Goal: Communication & Community: Answer question/provide support

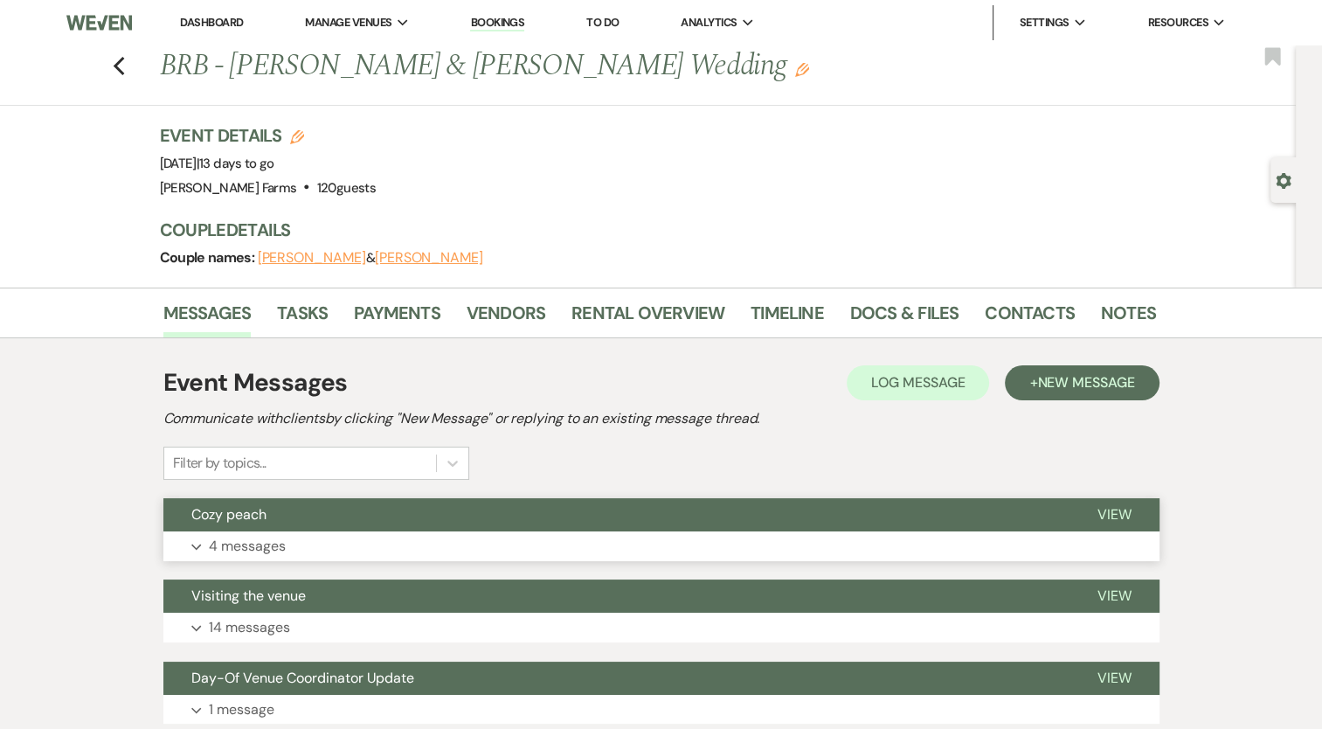
click at [238, 547] on p "4 messages" at bounding box center [247, 546] width 77 height 23
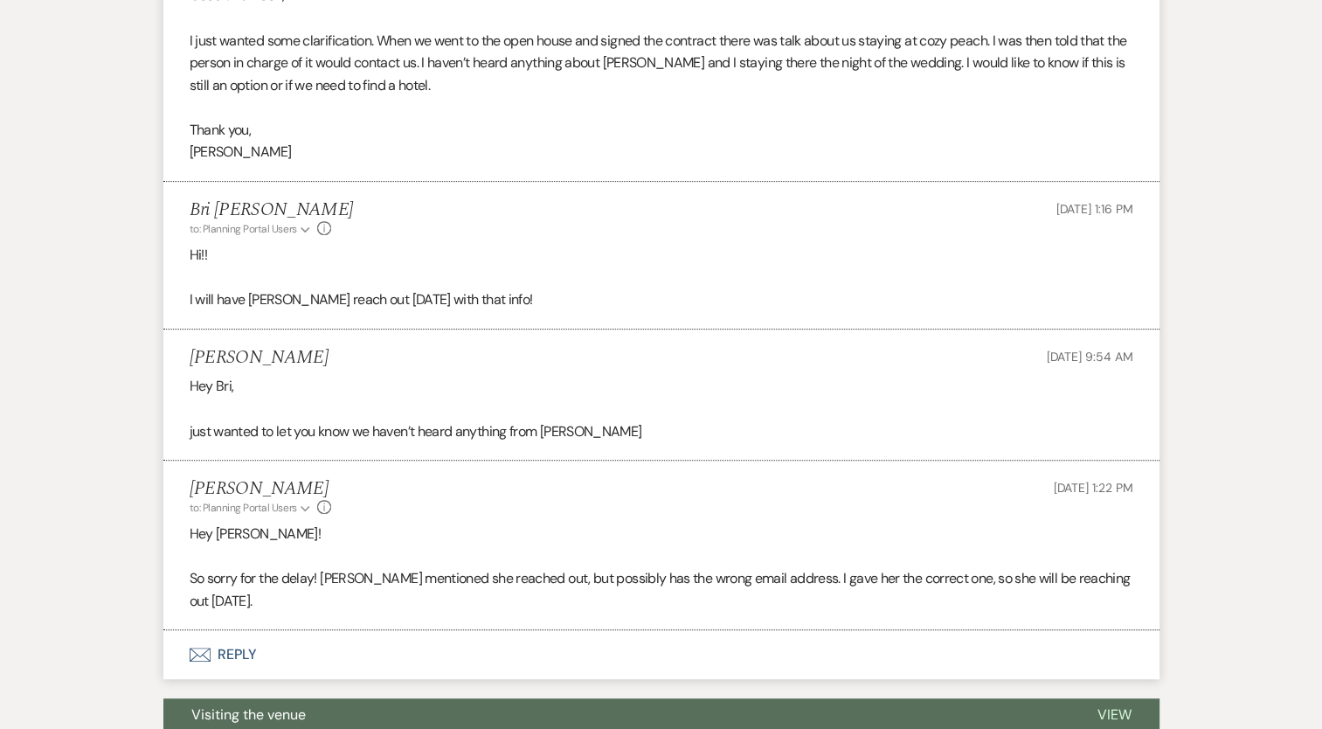
scroll to position [653, 0]
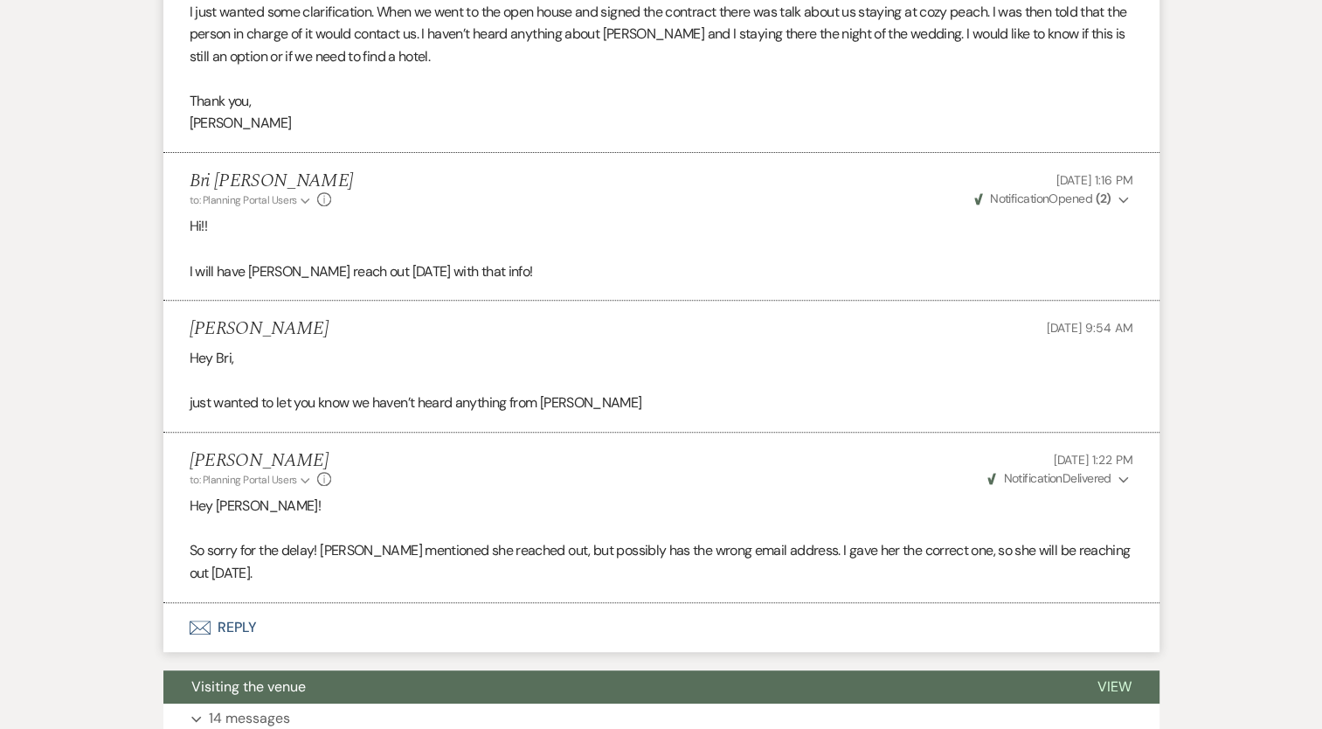
click at [227, 605] on button "Envelope Reply" at bounding box center [661, 627] width 996 height 49
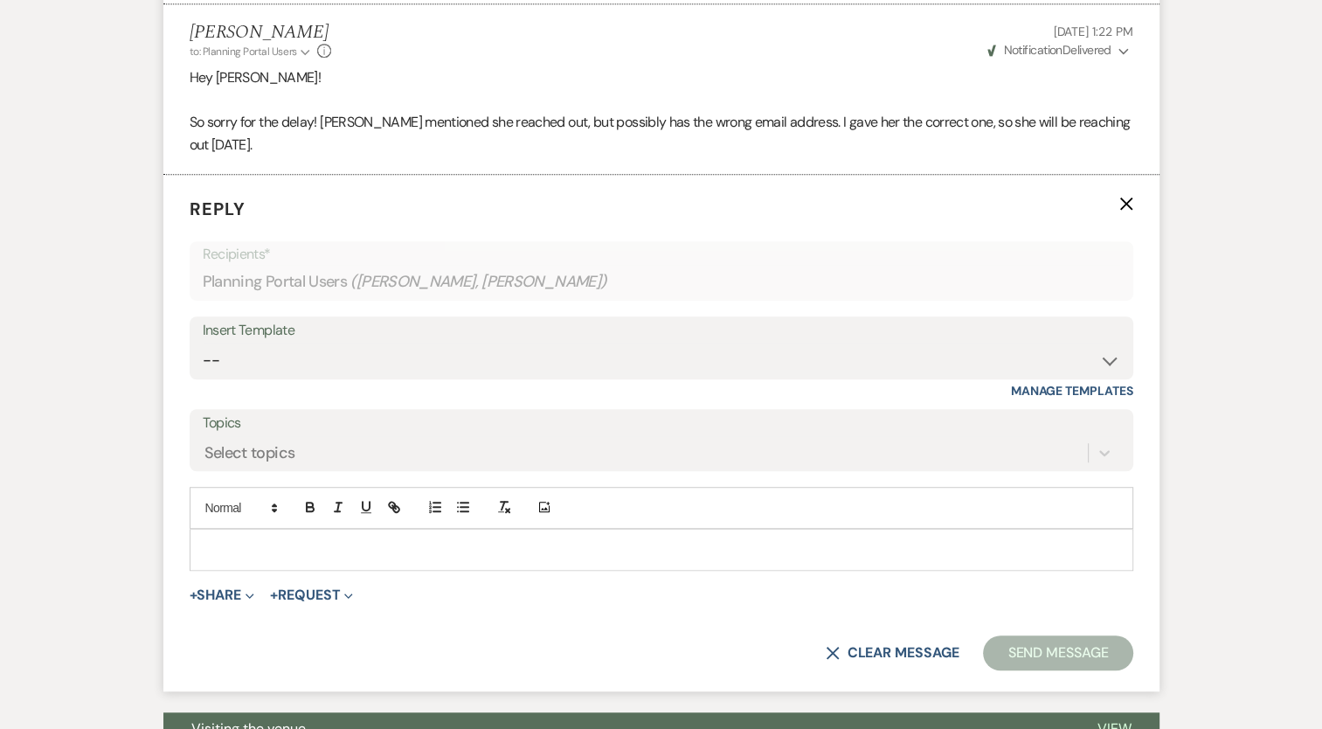
scroll to position [1082, 0]
click at [257, 539] on p at bounding box center [662, 548] width 916 height 19
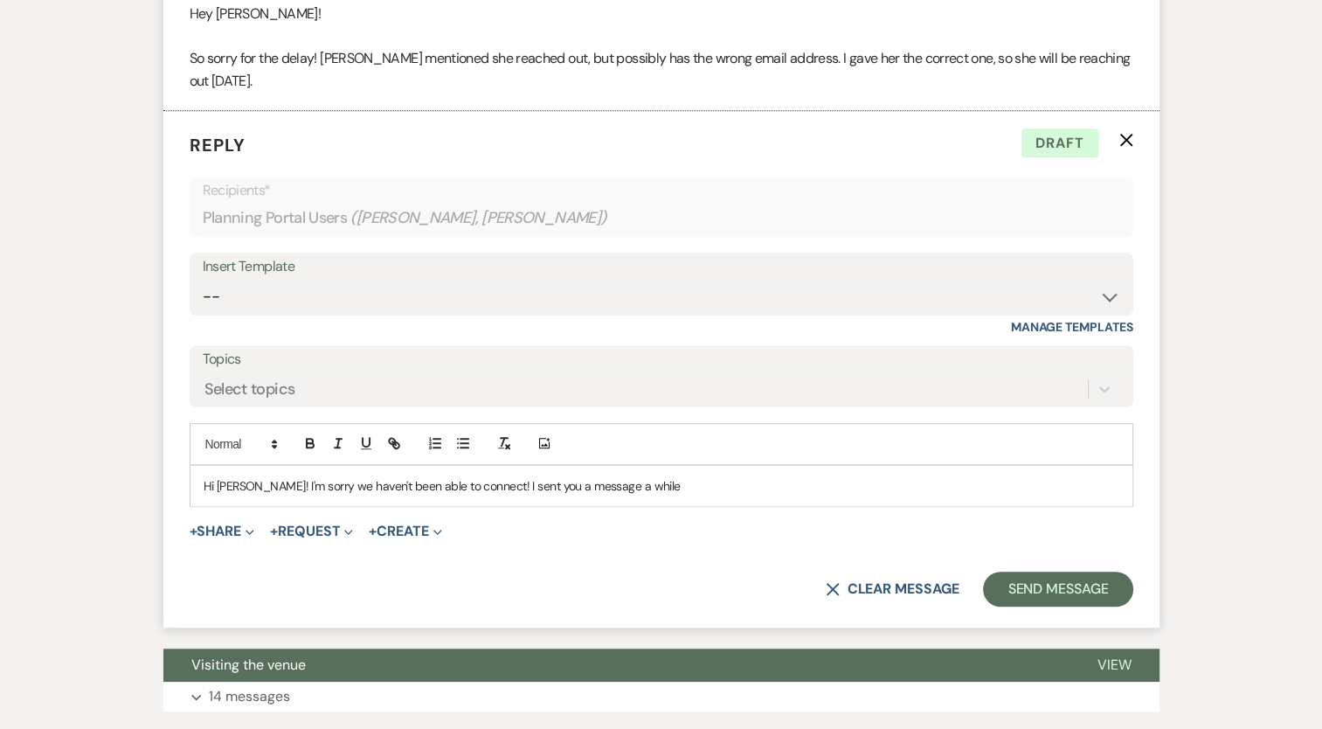
scroll to position [1158, 0]
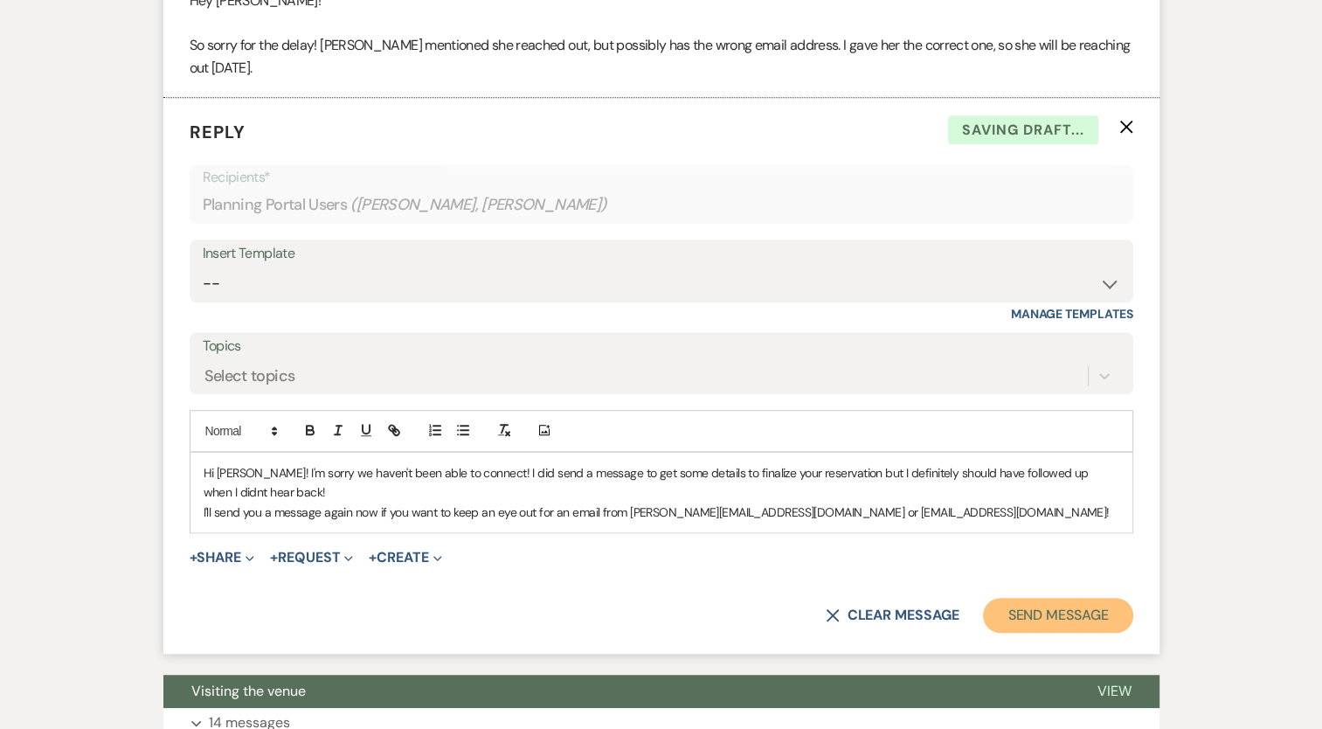
click at [1060, 598] on button "Send Message" at bounding box center [1057, 615] width 149 height 35
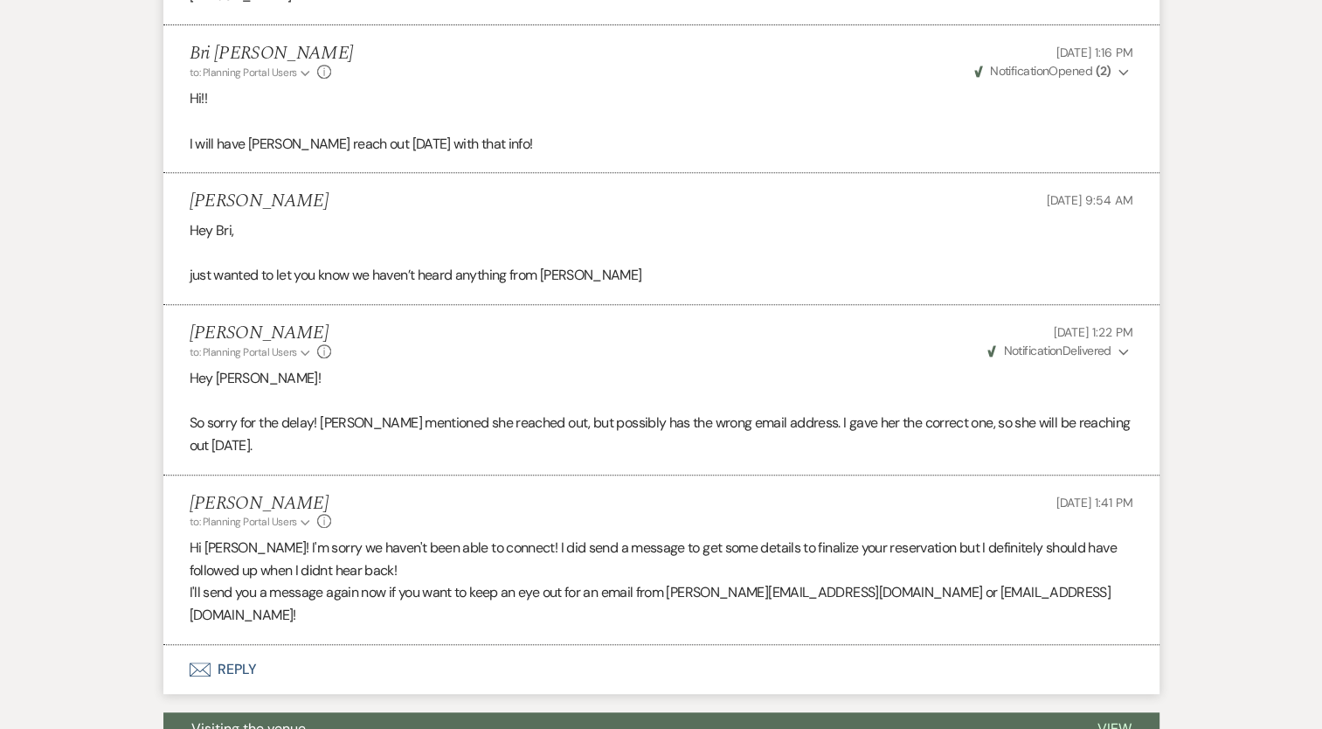
scroll to position [0, 0]
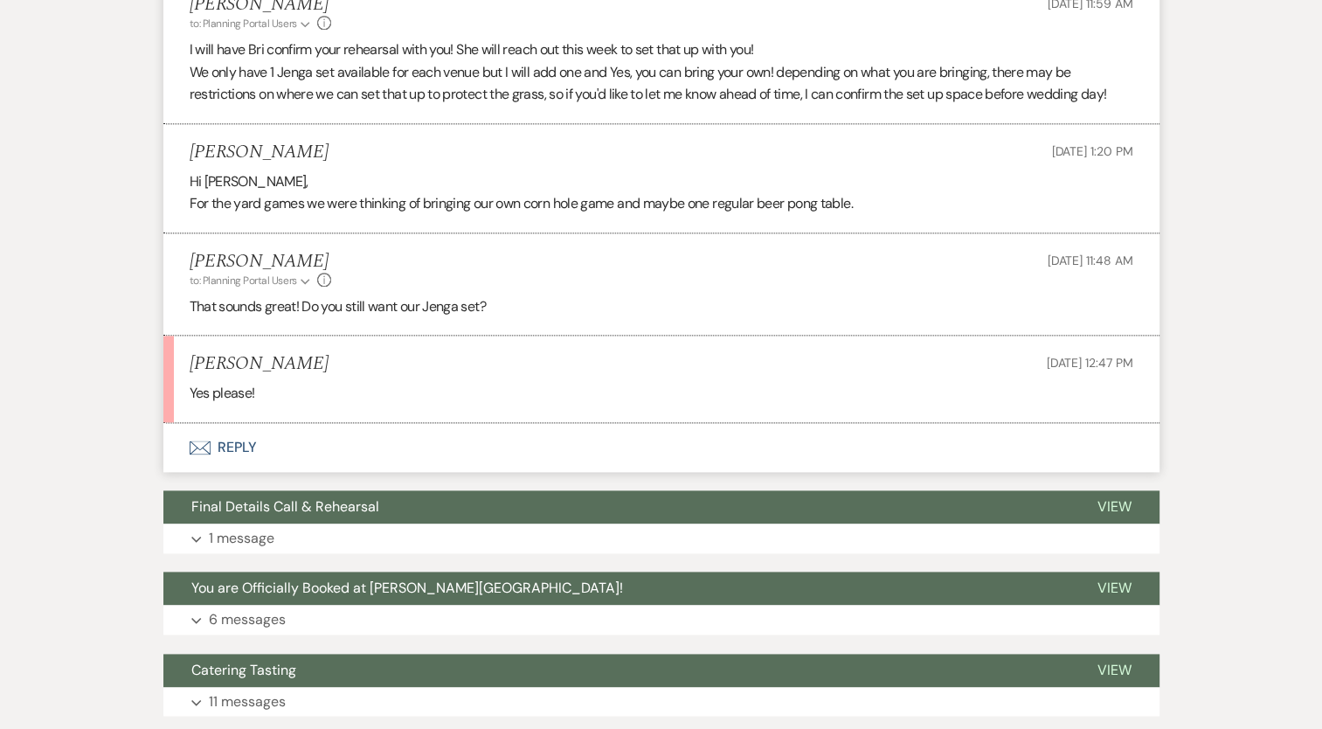
scroll to position [2111, 0]
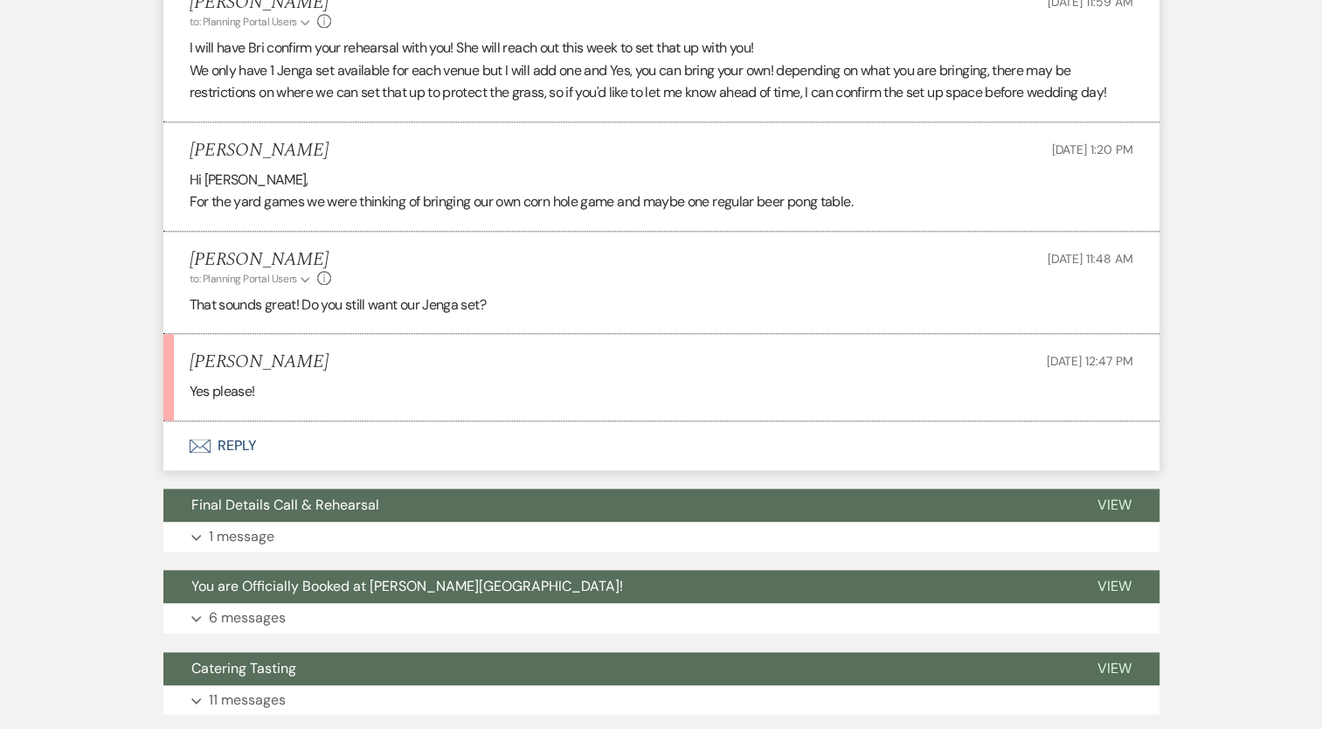
click at [343, 453] on button "Envelope Reply" at bounding box center [661, 445] width 996 height 49
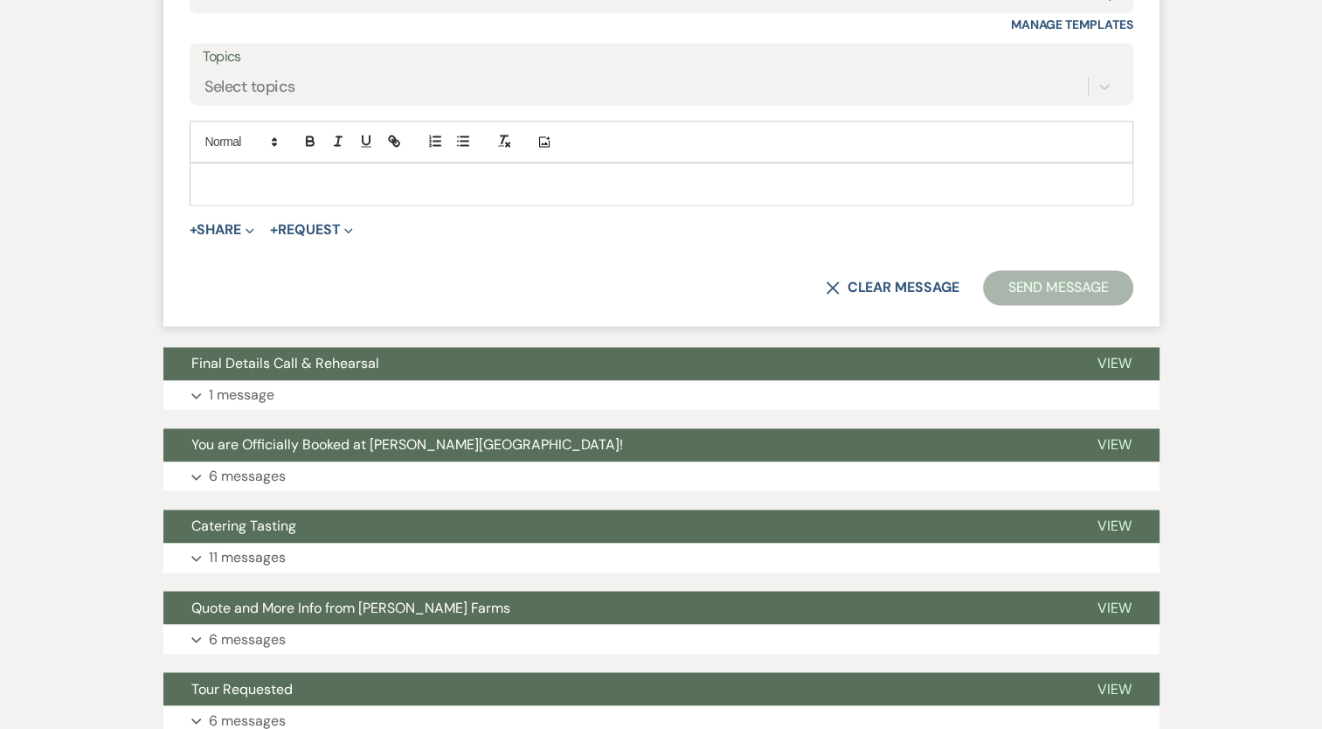
scroll to position [2747, 0]
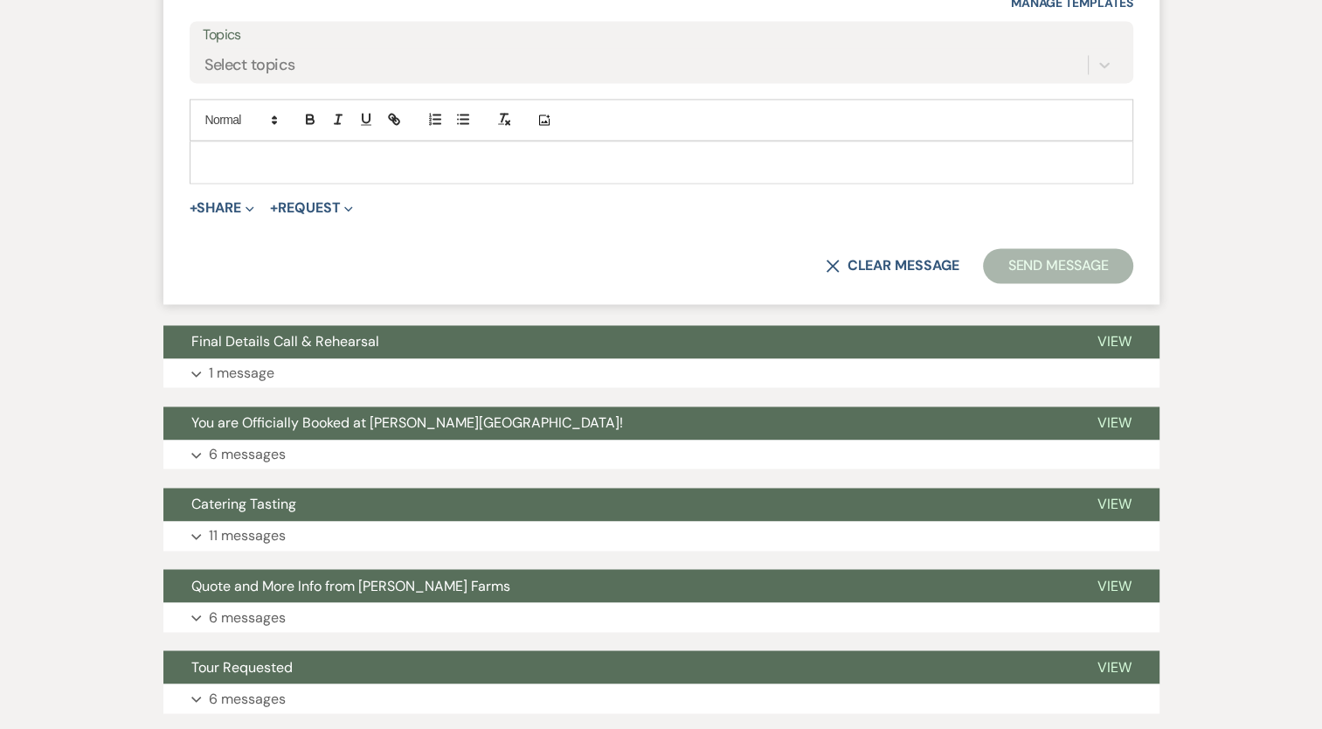
click at [262, 173] on div at bounding box center [661, 162] width 942 height 40
click at [1040, 252] on button "Send Message" at bounding box center [1057, 265] width 149 height 35
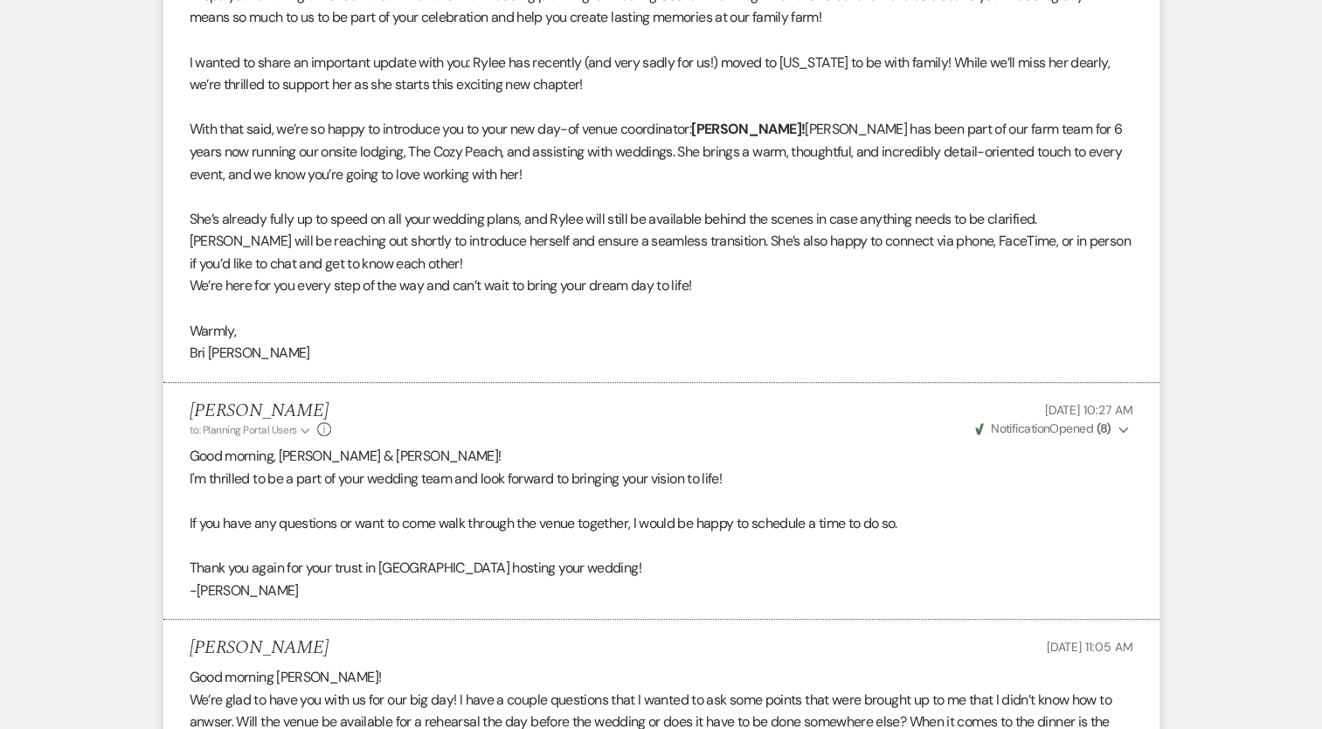
scroll to position [0, 0]
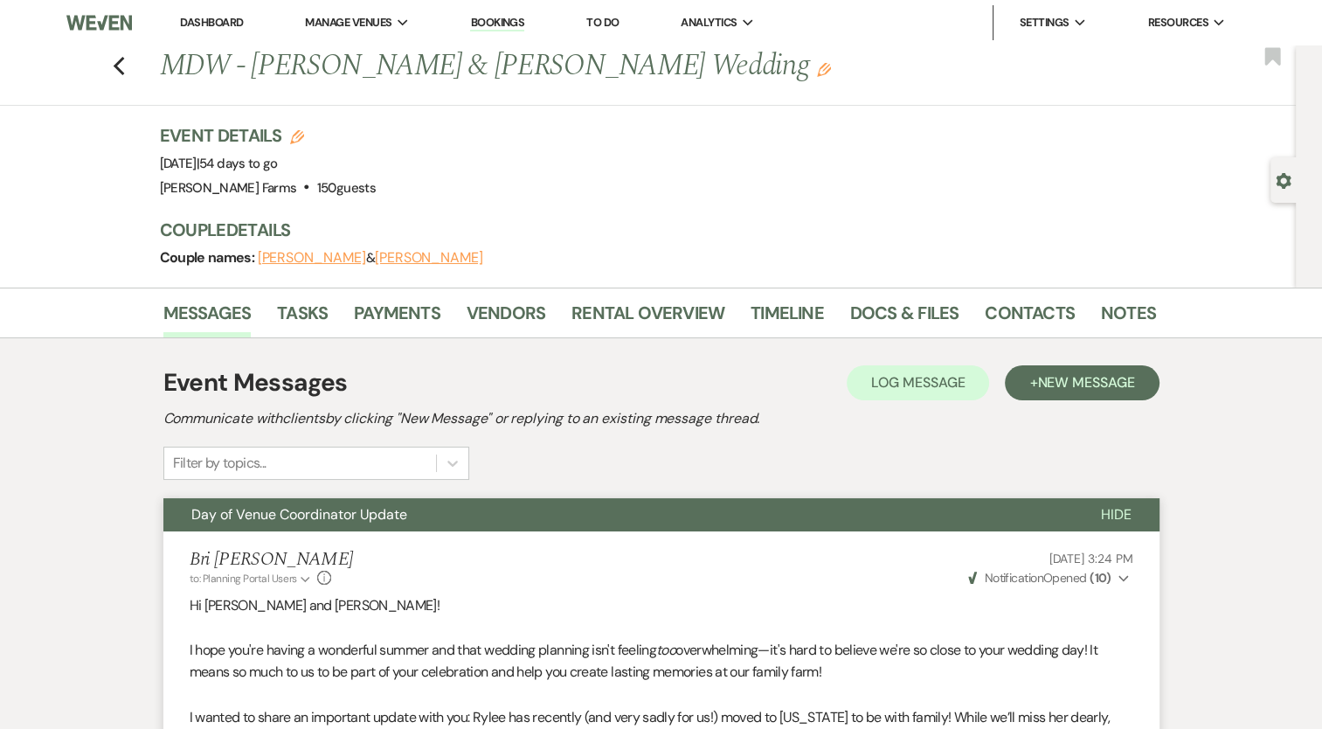
click at [118, 68] on div "Previous MDW - [PERSON_NAME] & [PERSON_NAME] Wedding Edit Bookmark" at bounding box center [643, 75] width 1304 height 60
click at [122, 68] on use "button" at bounding box center [118, 66] width 11 height 19
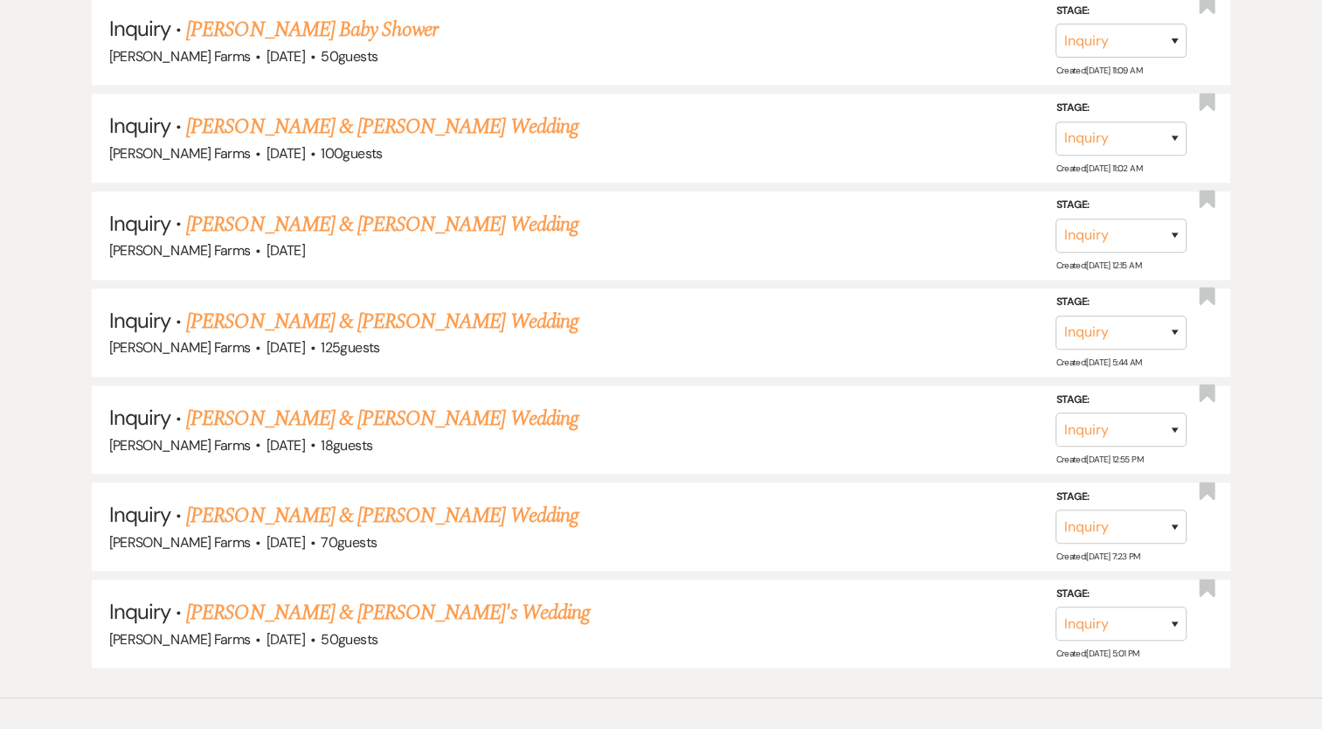
scroll to position [1451, 0]
